Goal: Use online tool/utility

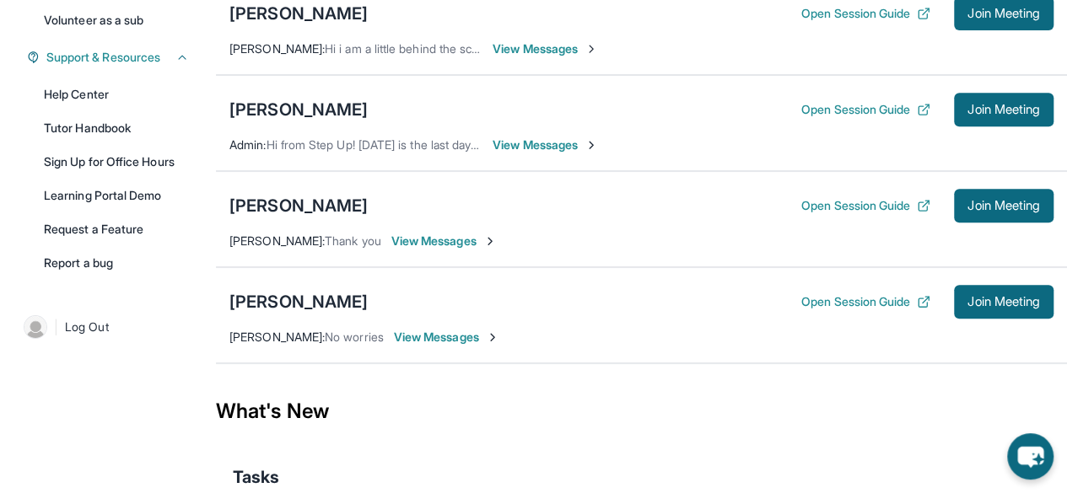
scroll to position [358, 0]
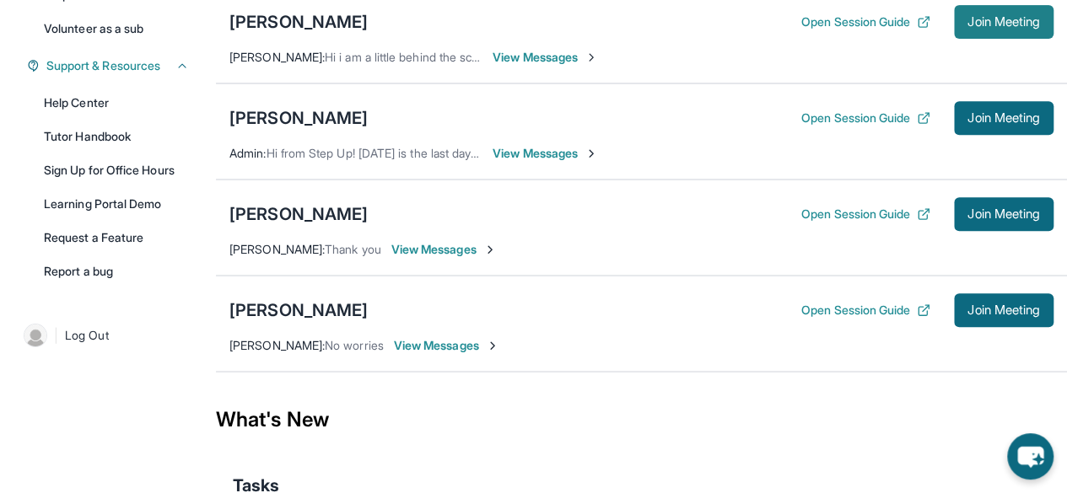
click at [1010, 39] on button "Join Meeting" at bounding box center [1004, 22] width 100 height 34
